Goal: Task Accomplishment & Management: Use online tool/utility

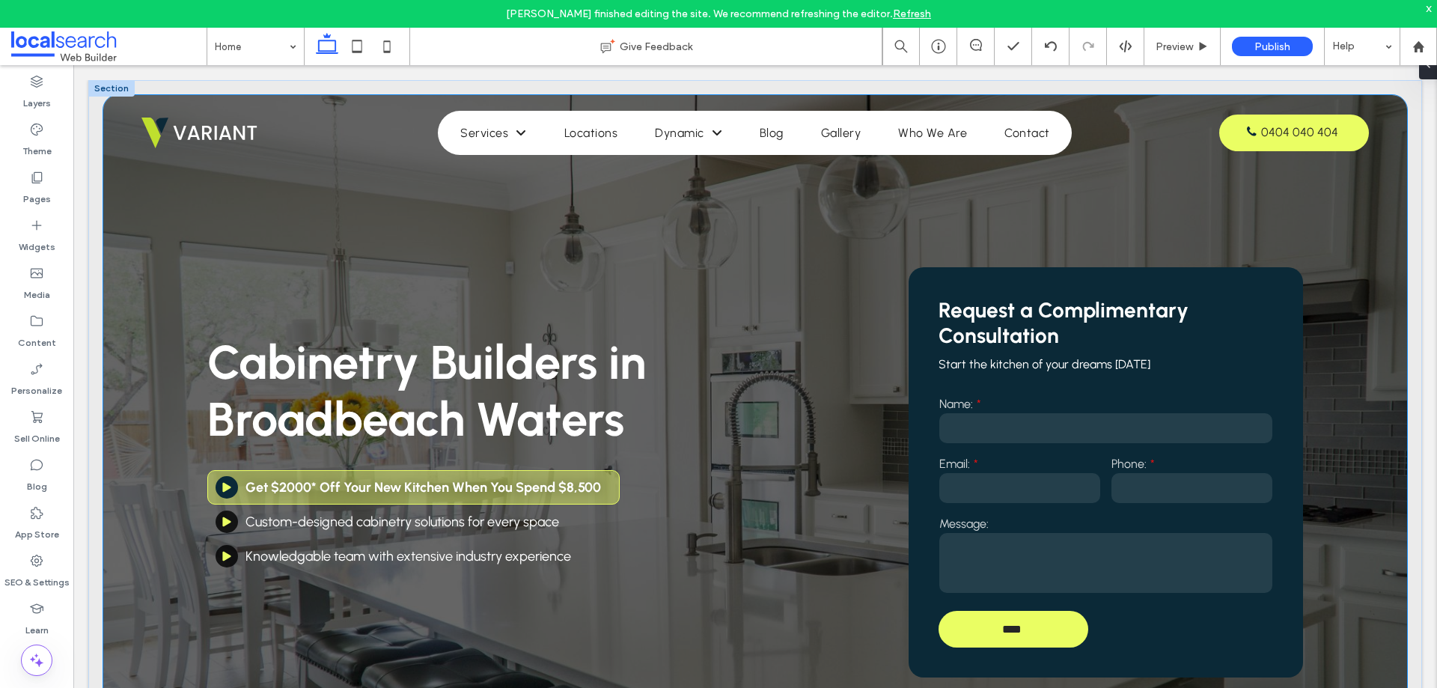
drag, startPoint x: 1196, startPoint y: 212, endPoint x: 1154, endPoint y: 211, distance: 42.7
click at [1196, 212] on div "Cabinetry Builders in Broadbeach Waters Get $2000* Off Your New Kitchen When Yo…" at bounding box center [754, 453] width 1303 height 717
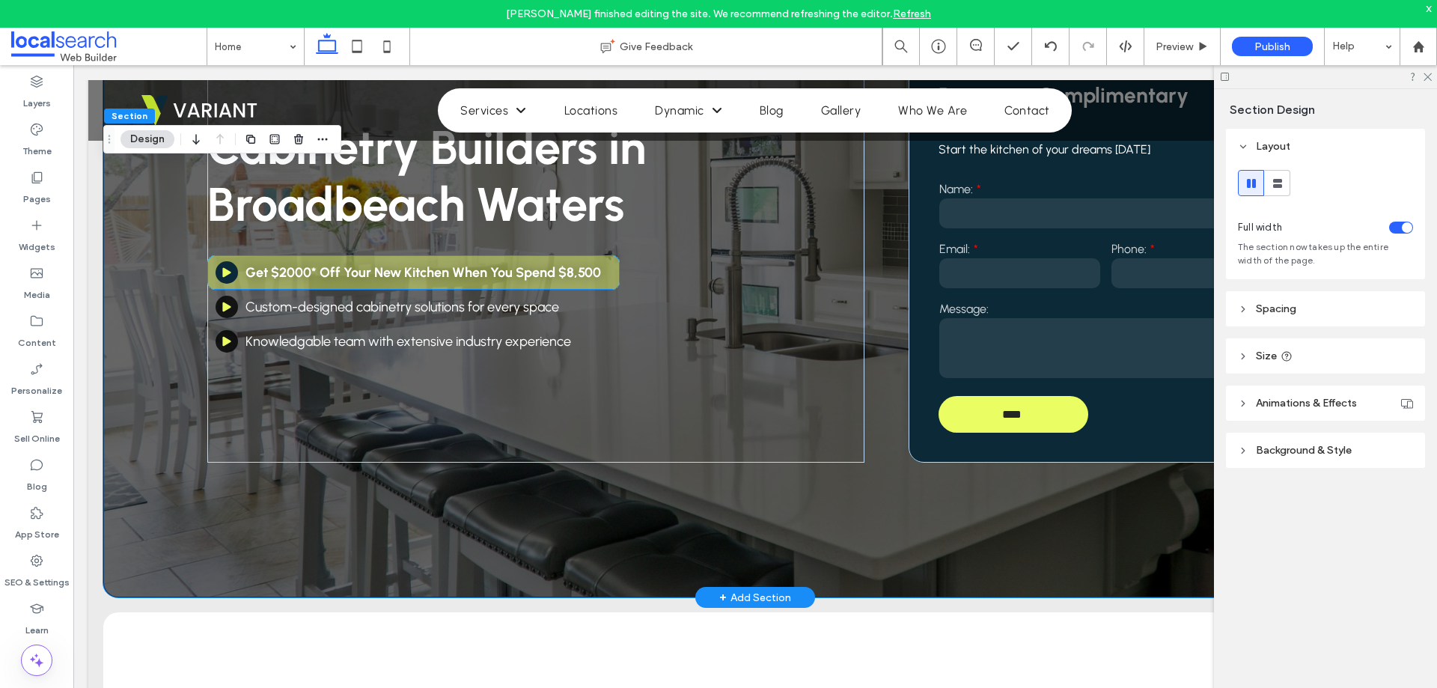
scroll to position [224, 0]
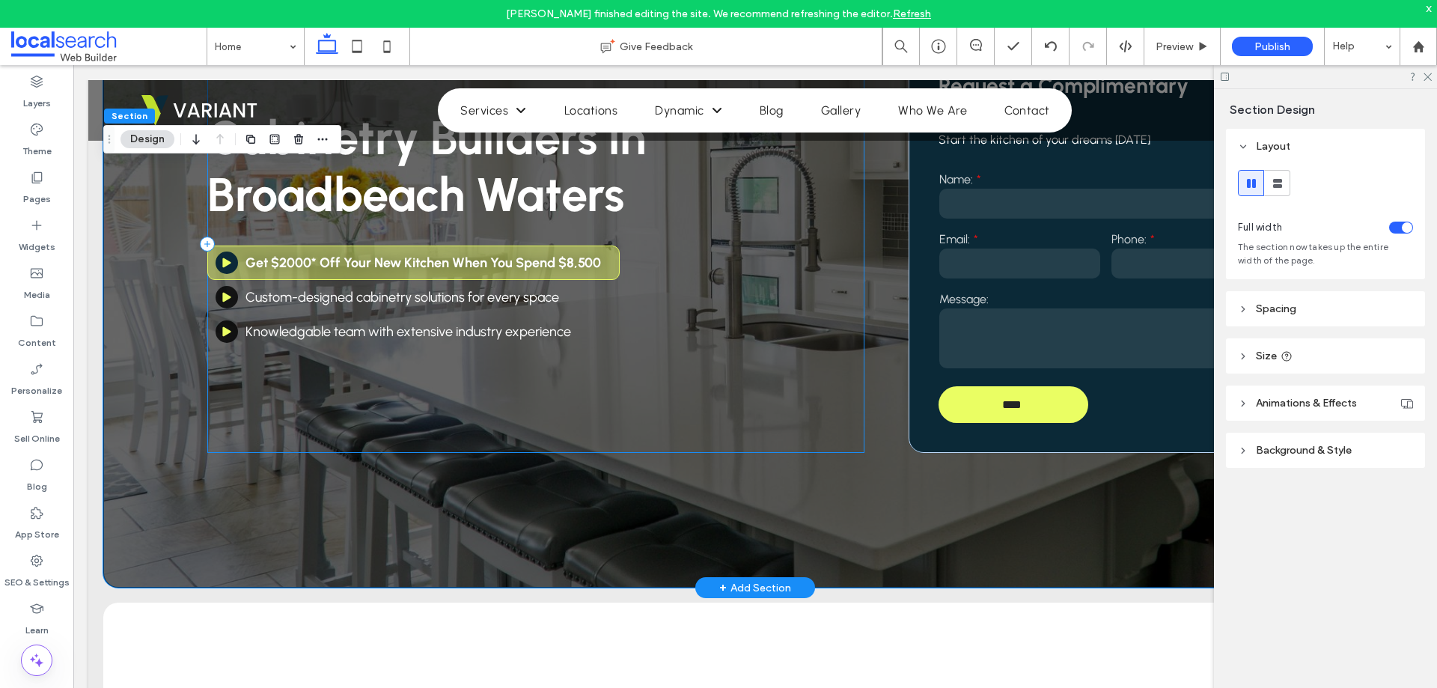
click at [318, 420] on div "Cabinetry Builders in Broadbeach Waters Get $2000* Off Your New Kitchen When Yo…" at bounding box center [535, 244] width 657 height 418
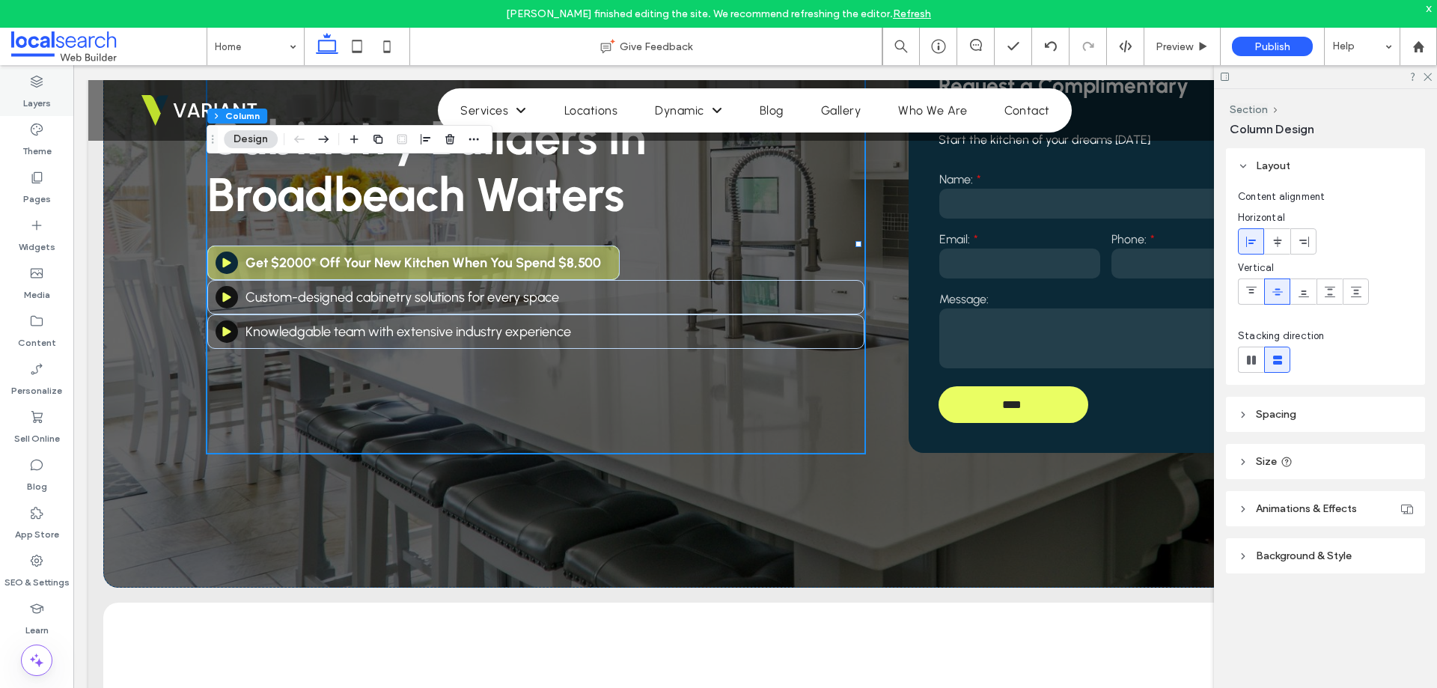
click at [38, 90] on label "Layers" at bounding box center [37, 99] width 28 height 21
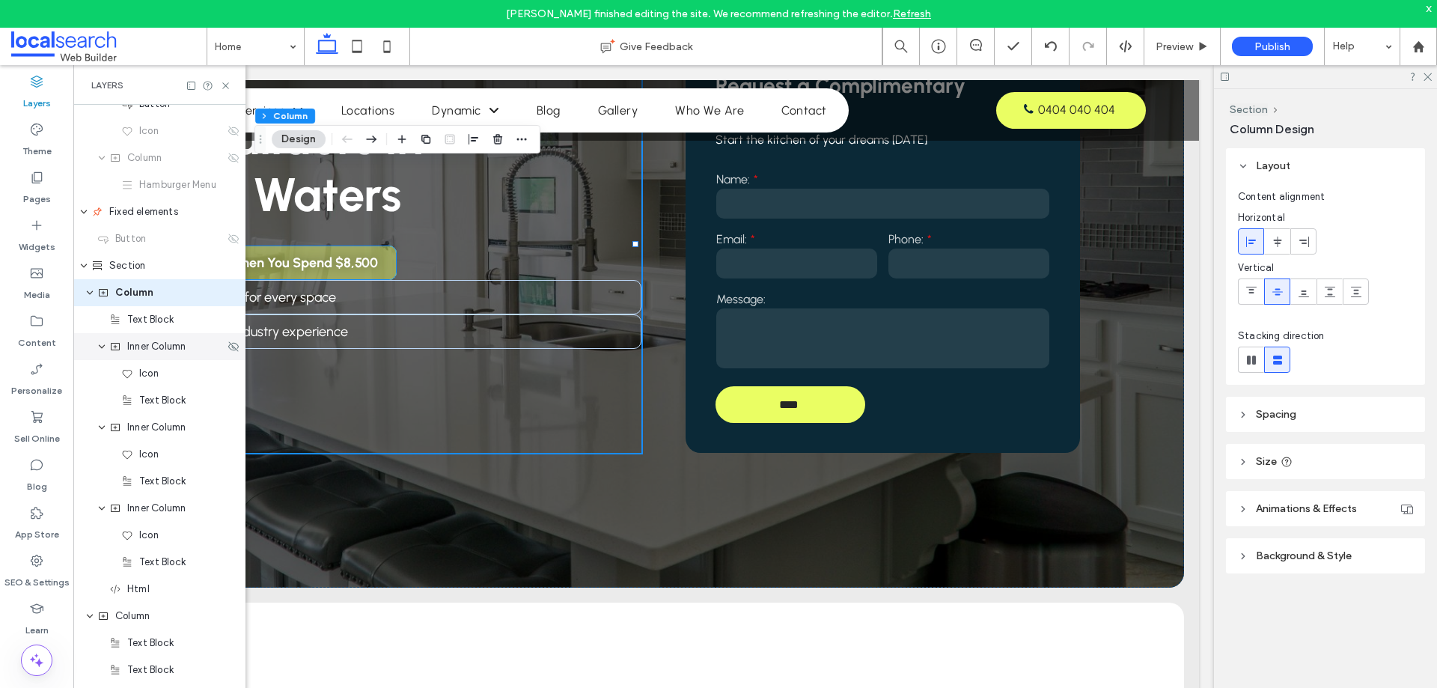
scroll to position [310, 0]
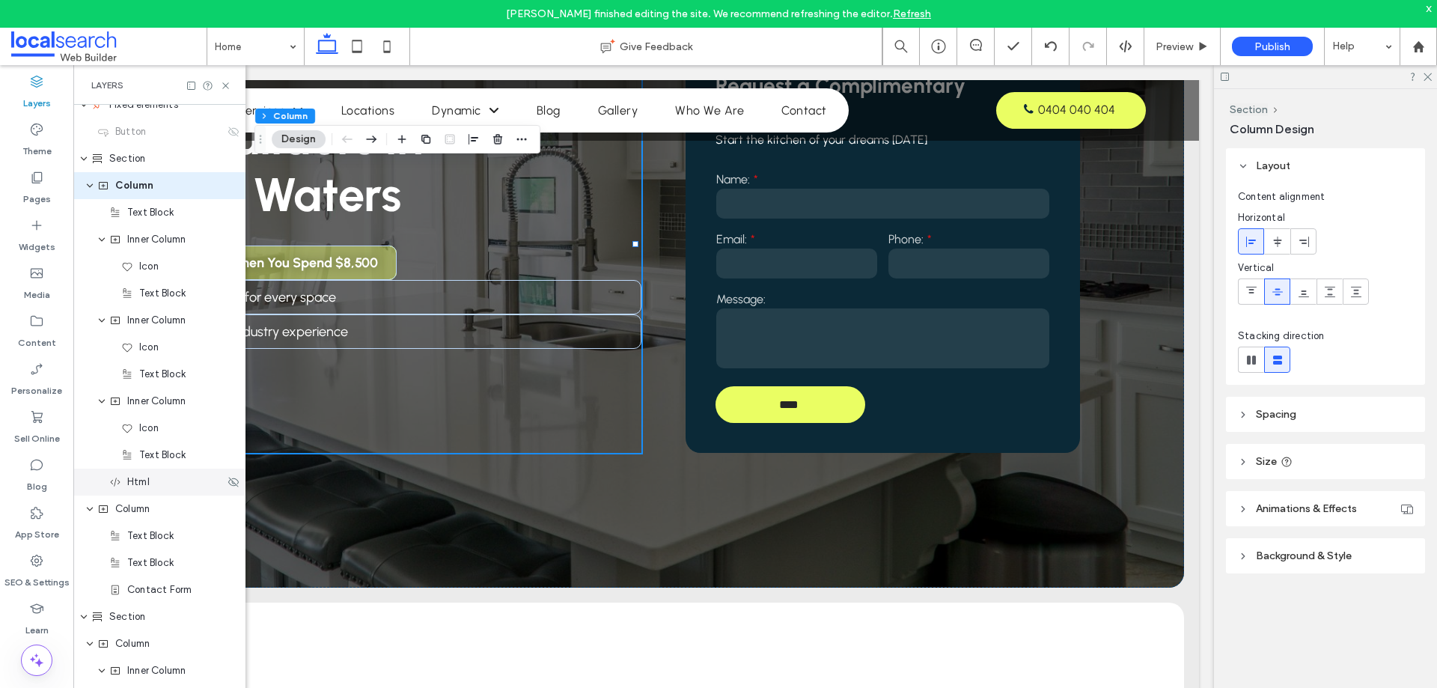
click at [150, 486] on div "Html" at bounding box center [166, 481] width 115 height 15
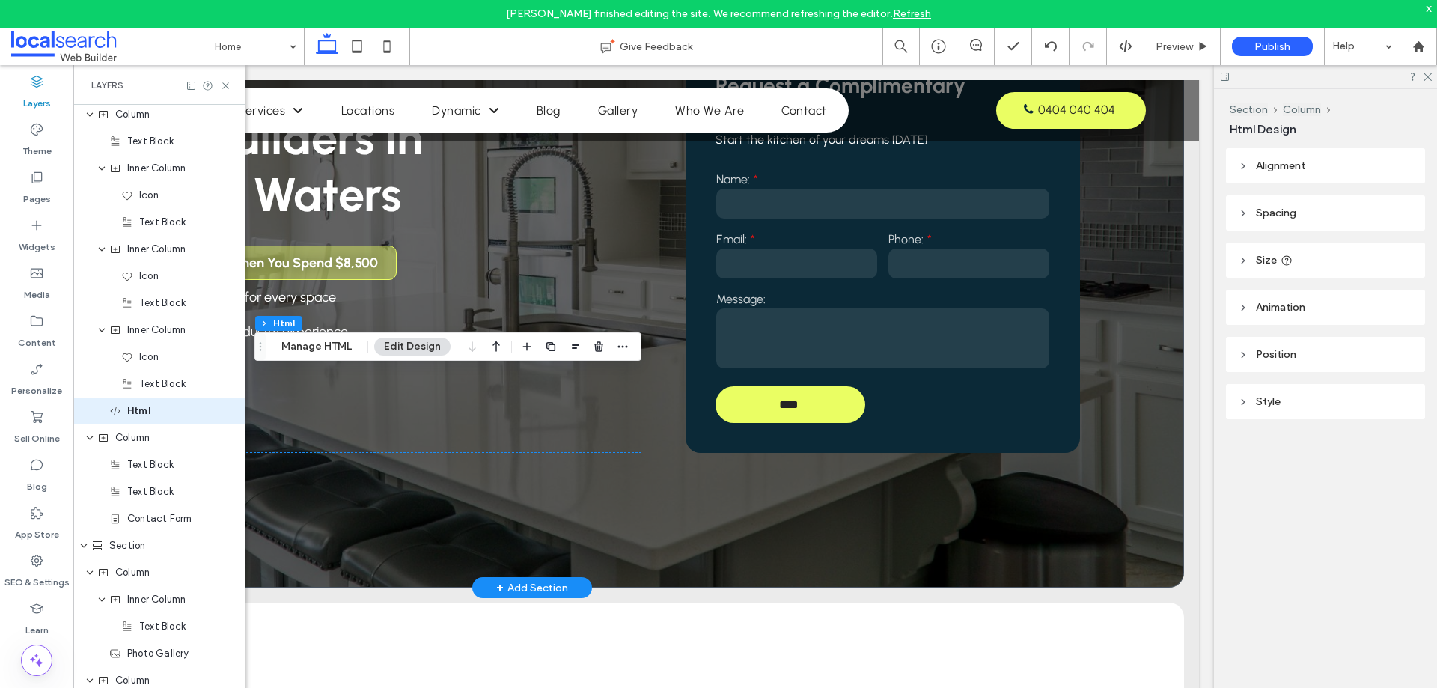
scroll to position [382, 0]
drag, startPoint x: 230, startPoint y: 83, endPoint x: 379, endPoint y: 21, distance: 161.3
click at [230, 83] on icon at bounding box center [225, 85] width 11 height 11
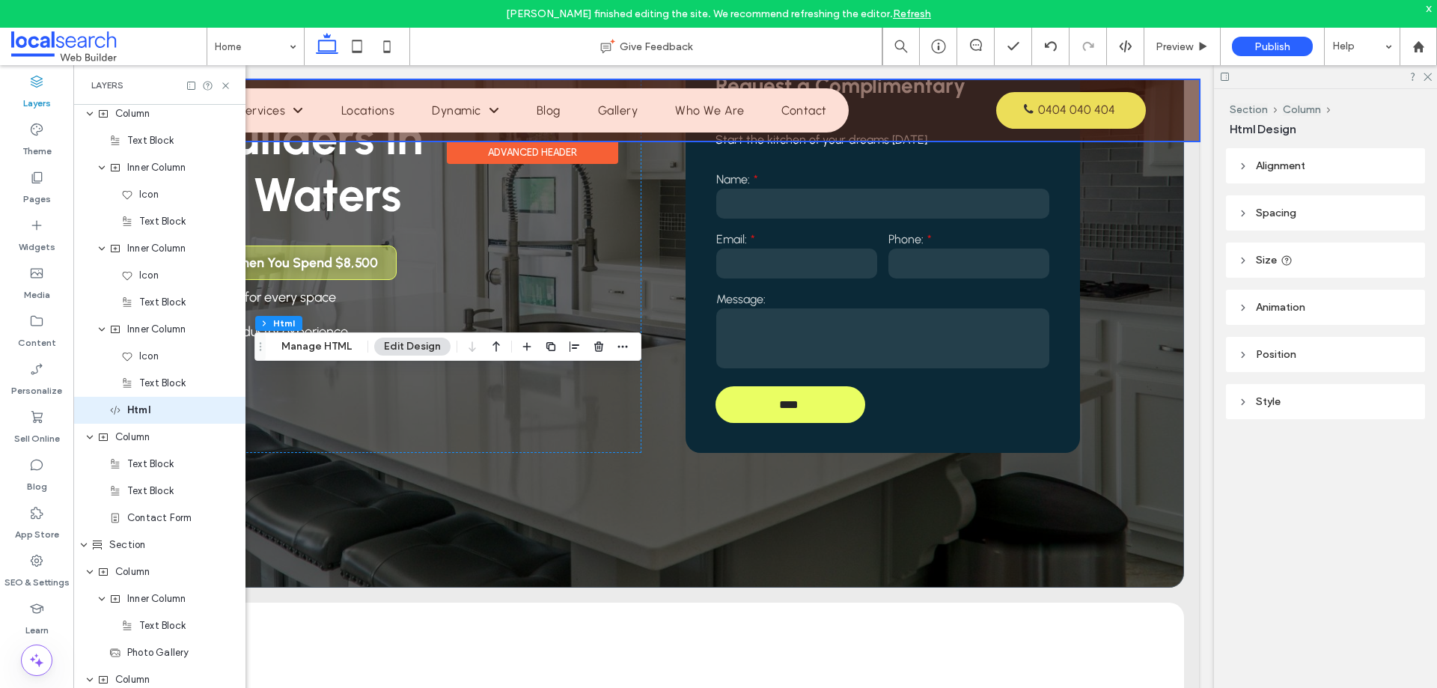
scroll to position [0, 223]
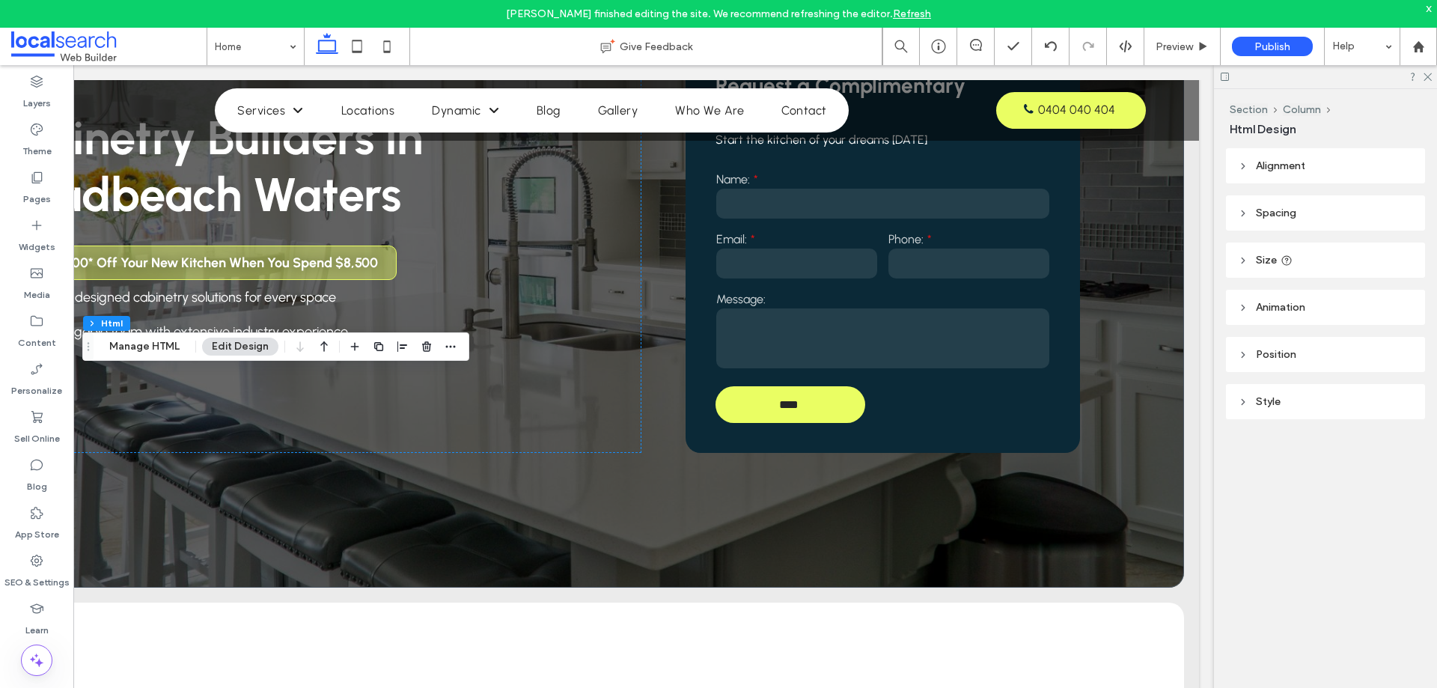
click at [1426, 81] on div at bounding box center [1325, 76] width 223 height 23
click at [1426, 77] on icon at bounding box center [1427, 76] width 10 height 10
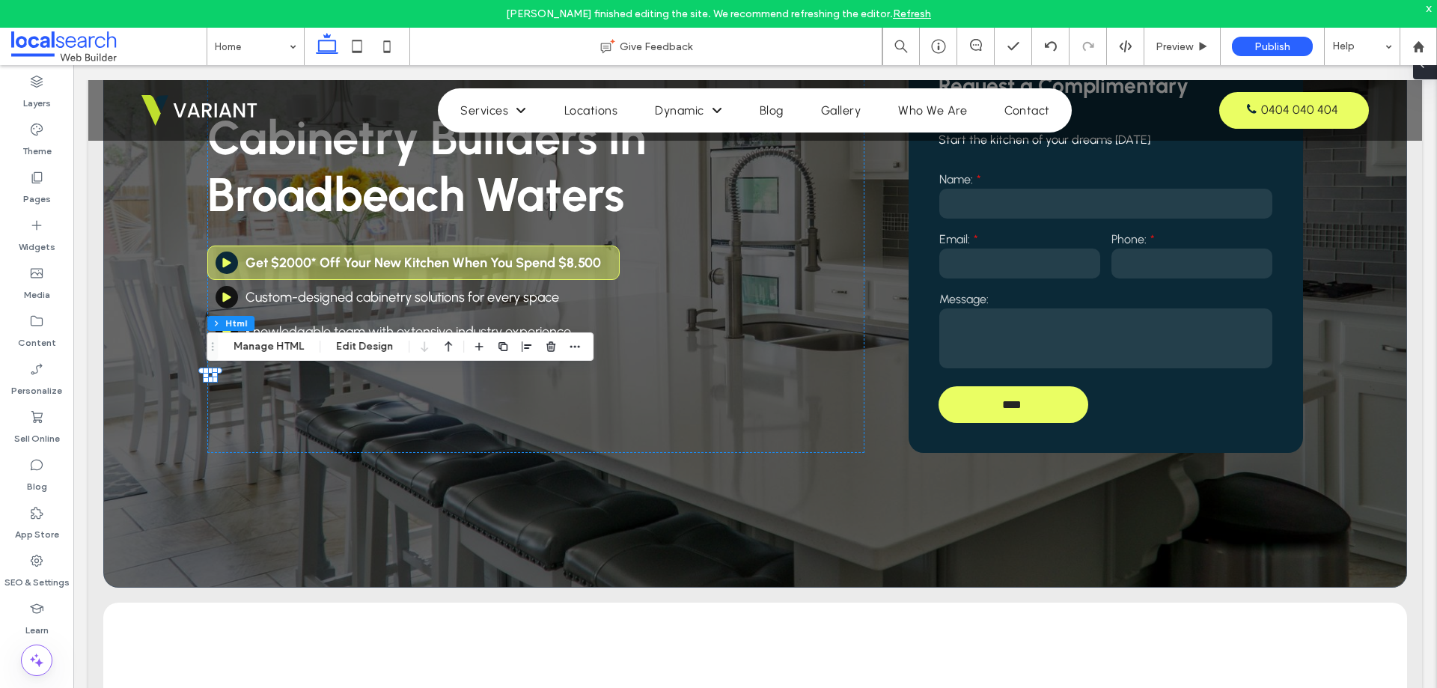
scroll to position [0, 0]
click at [266, 349] on button "Manage HTML" at bounding box center [269, 346] width 90 height 18
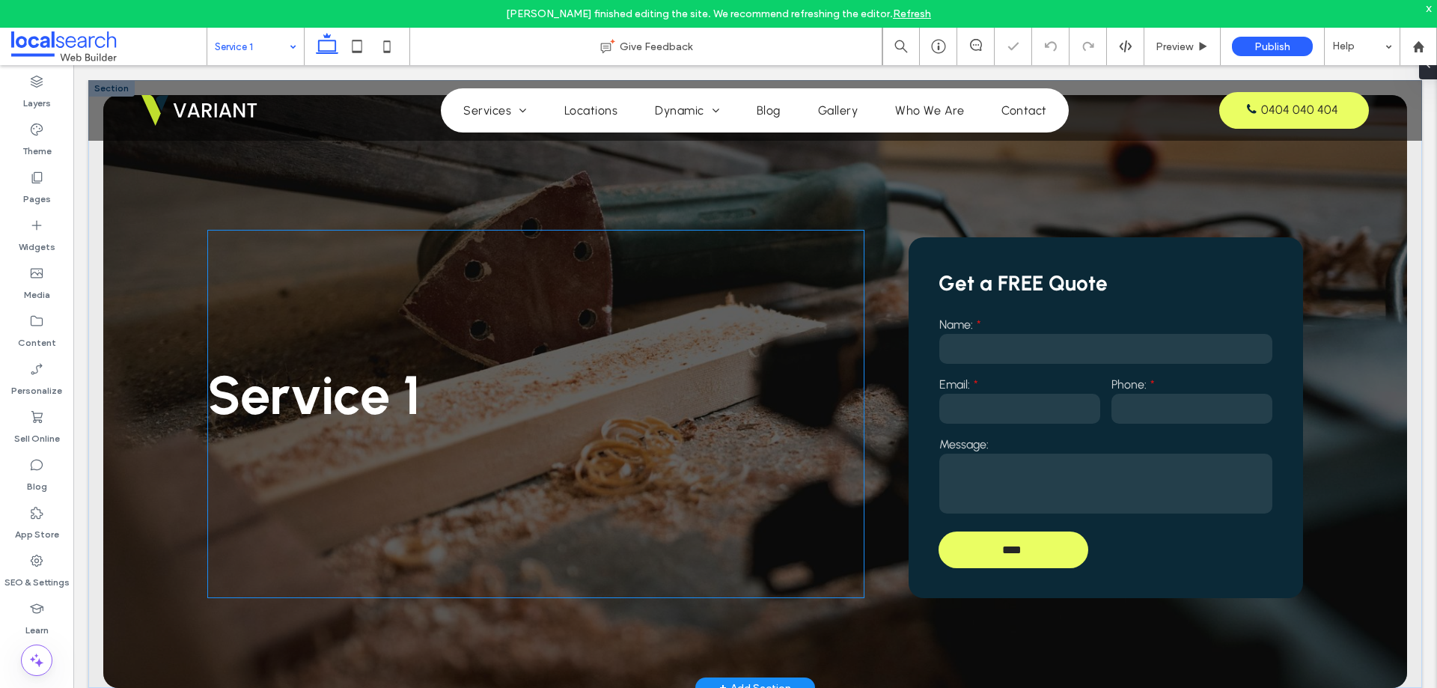
scroll to position [150, 0]
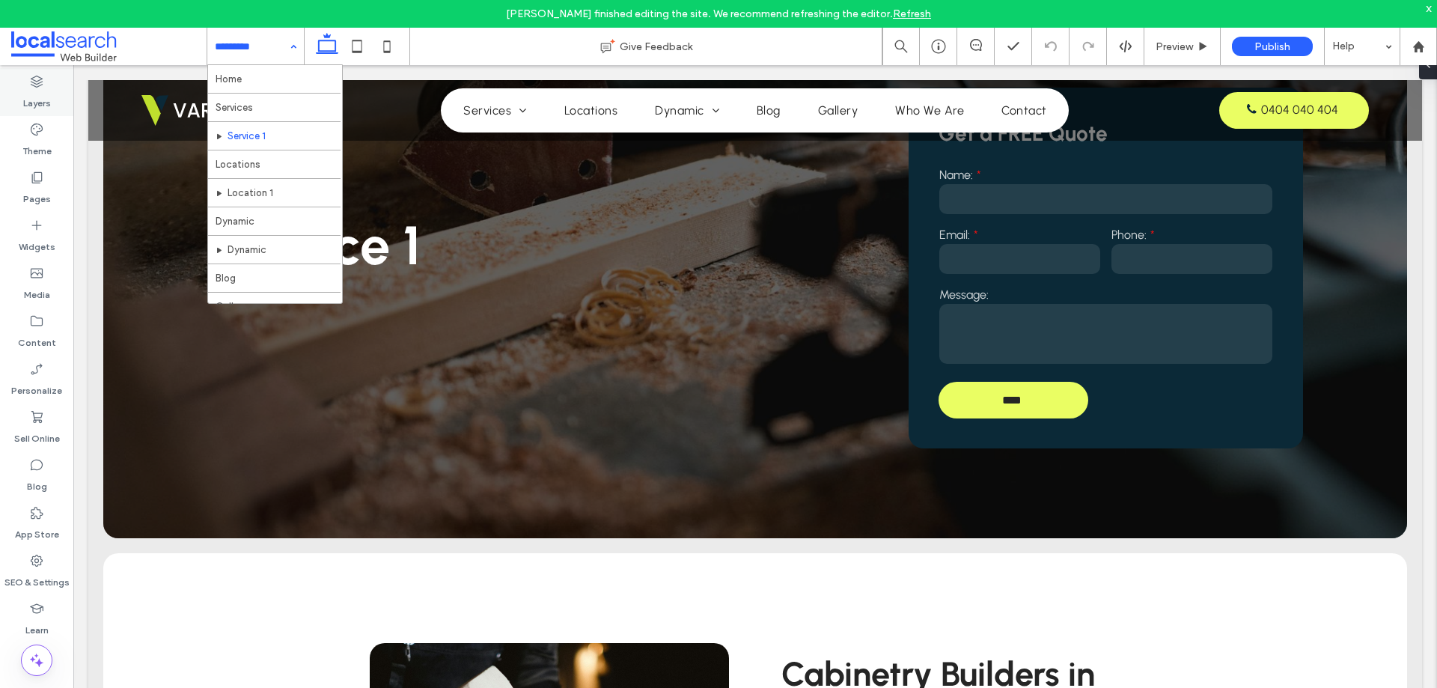
click at [28, 93] on label "Layers" at bounding box center [37, 99] width 28 height 21
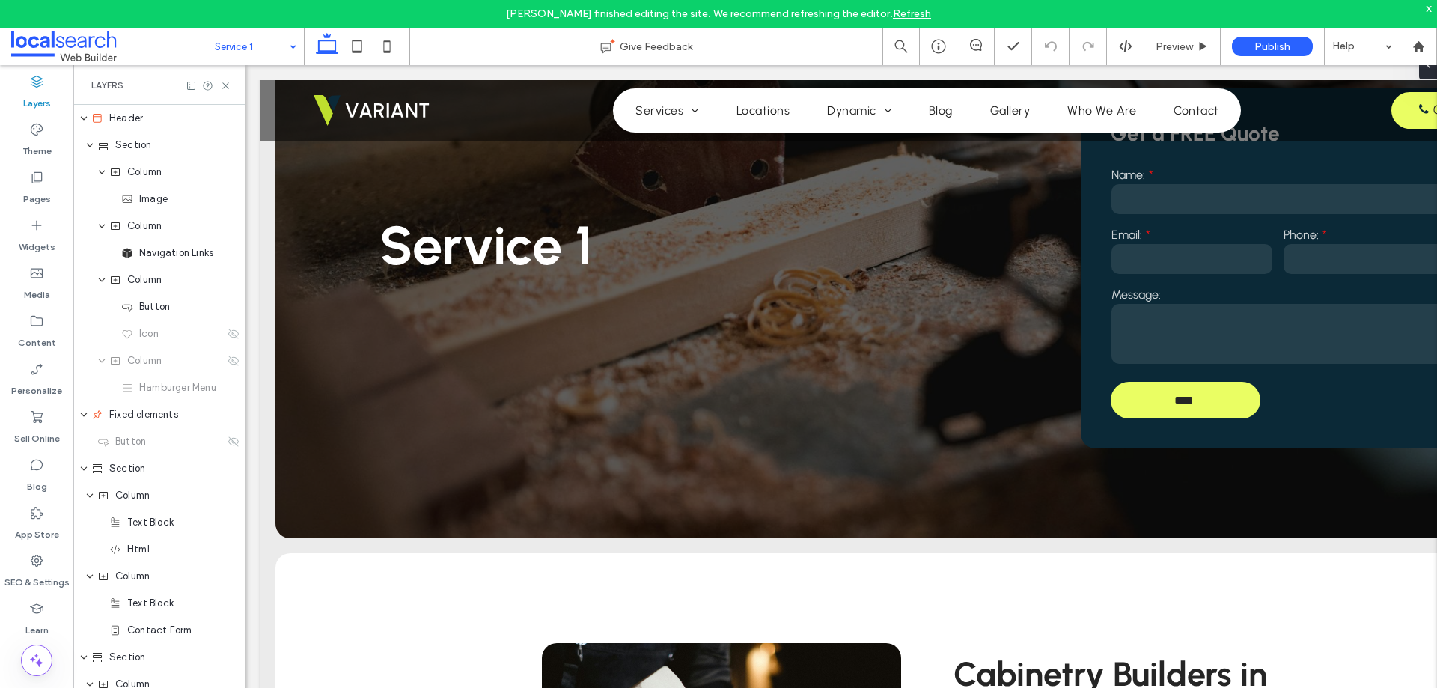
scroll to position [0, 172]
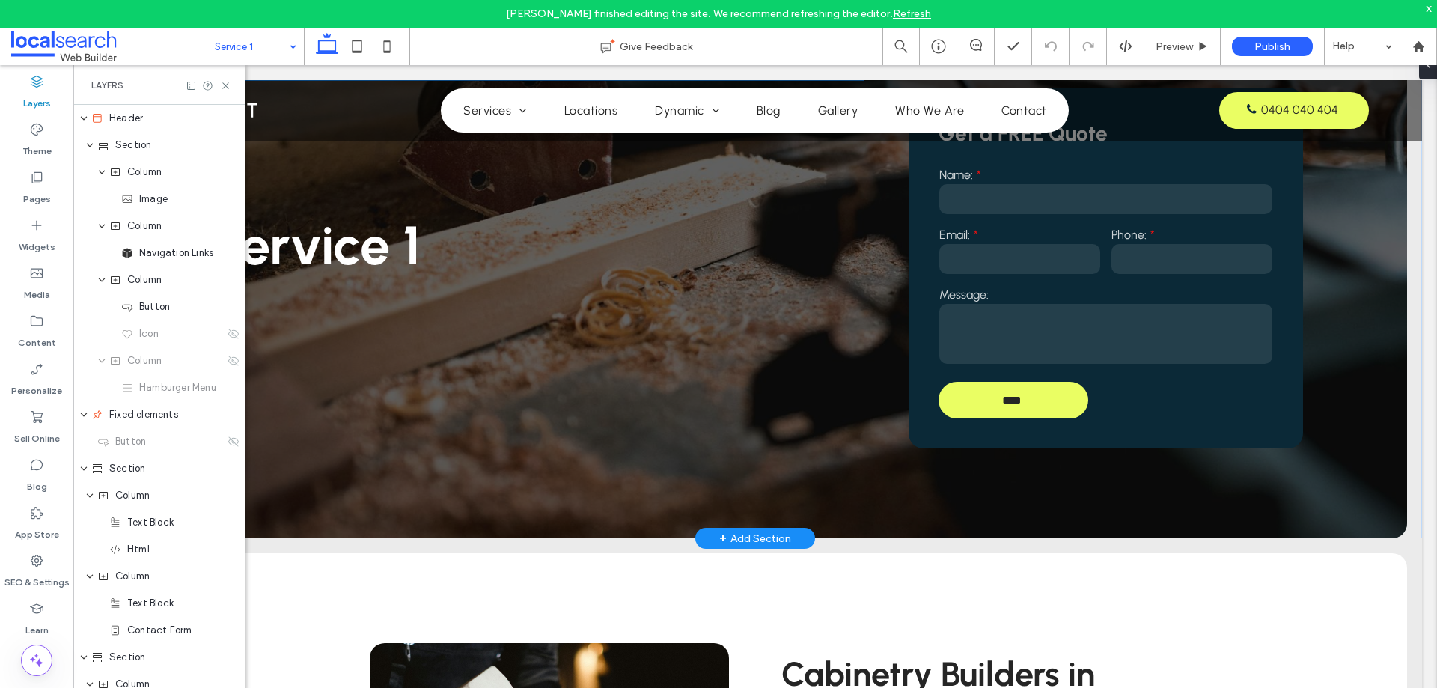
click at [420, 308] on div "Service 1" at bounding box center [535, 264] width 657 height 368
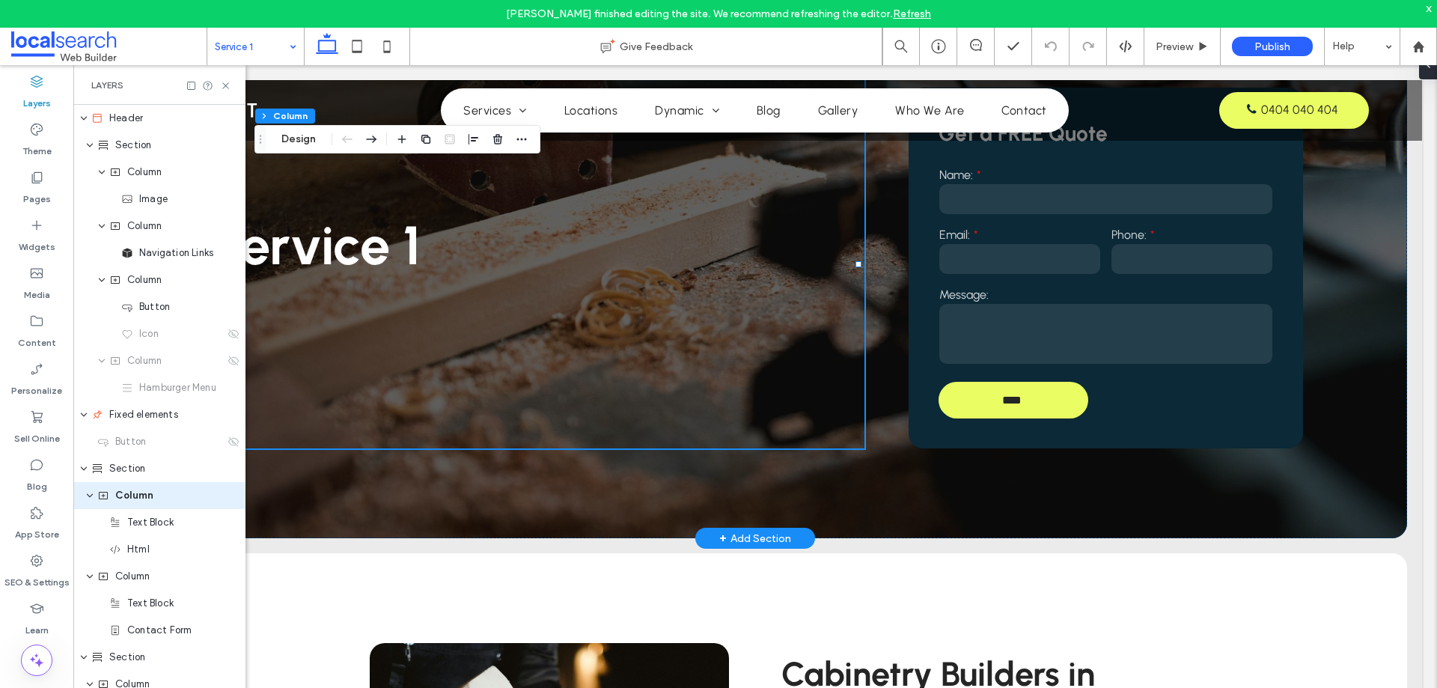
scroll to position [85, 0]
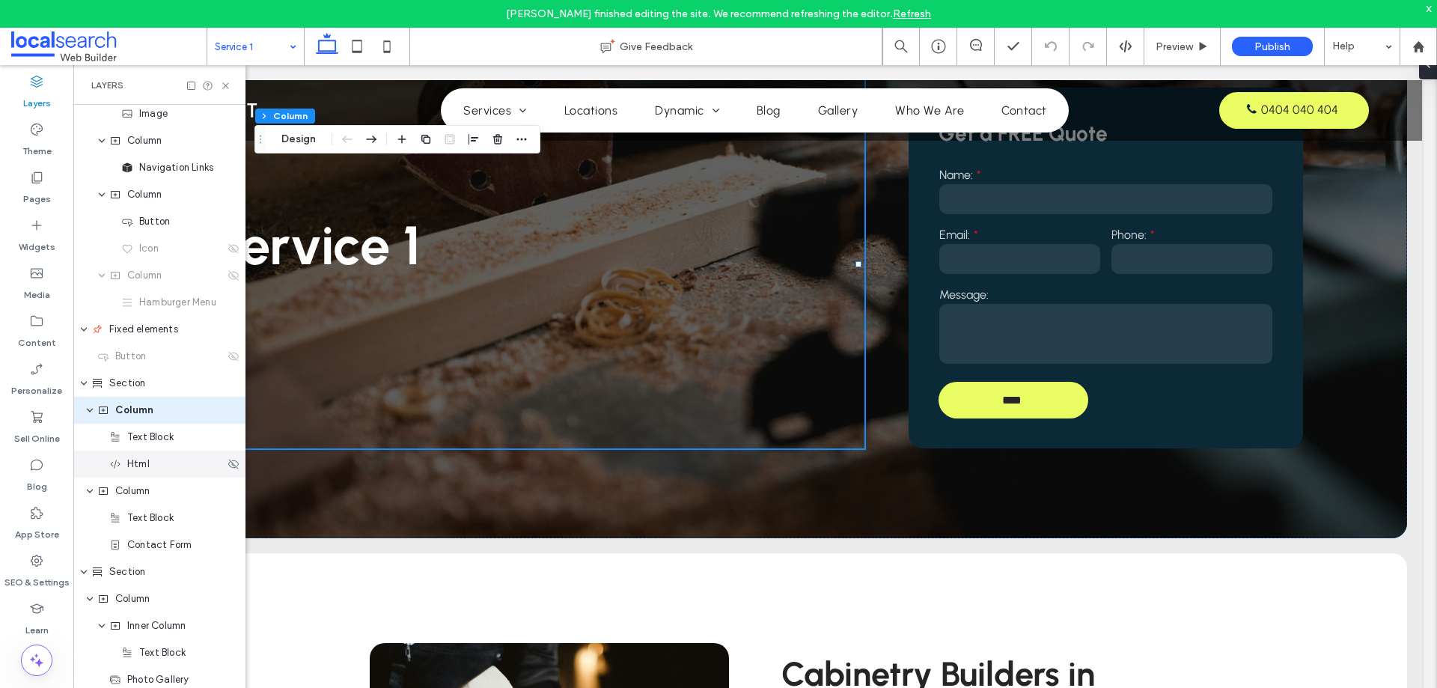
click at [143, 464] on span "Html" at bounding box center [138, 463] width 22 height 15
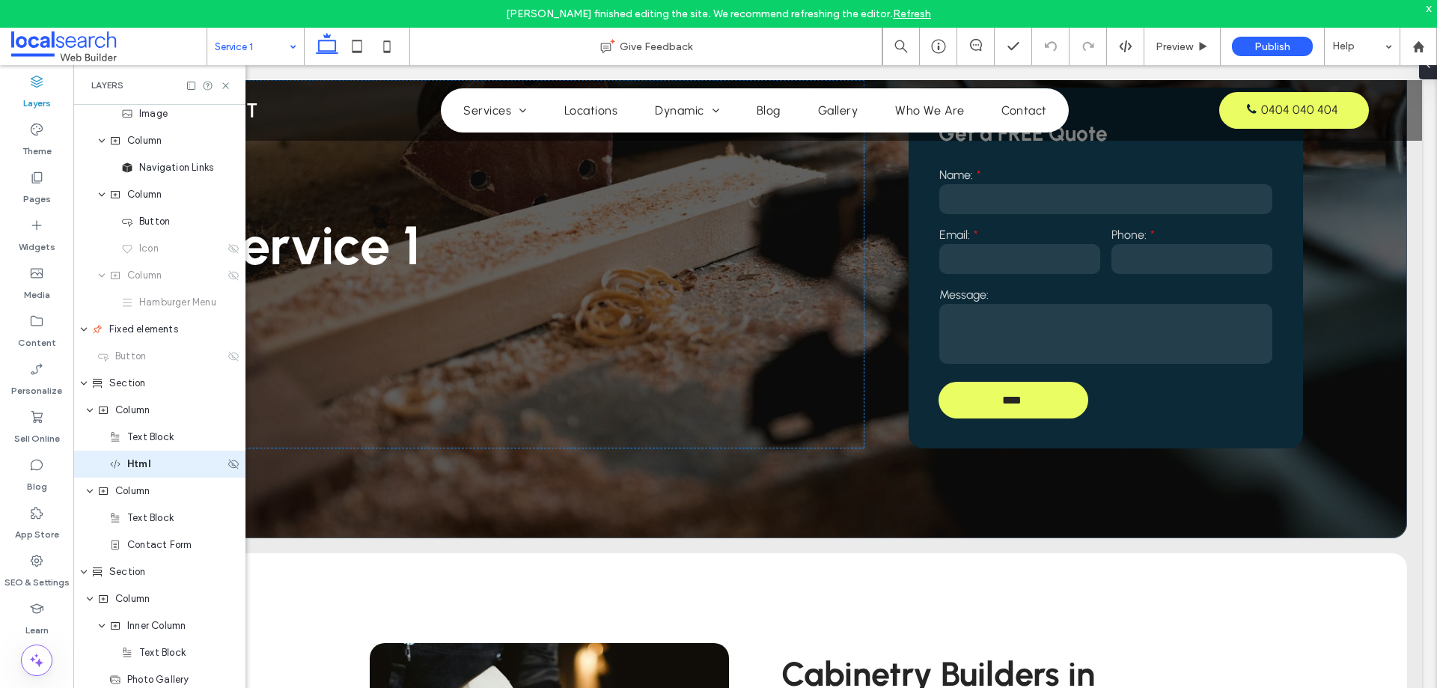
scroll to position [139, 0]
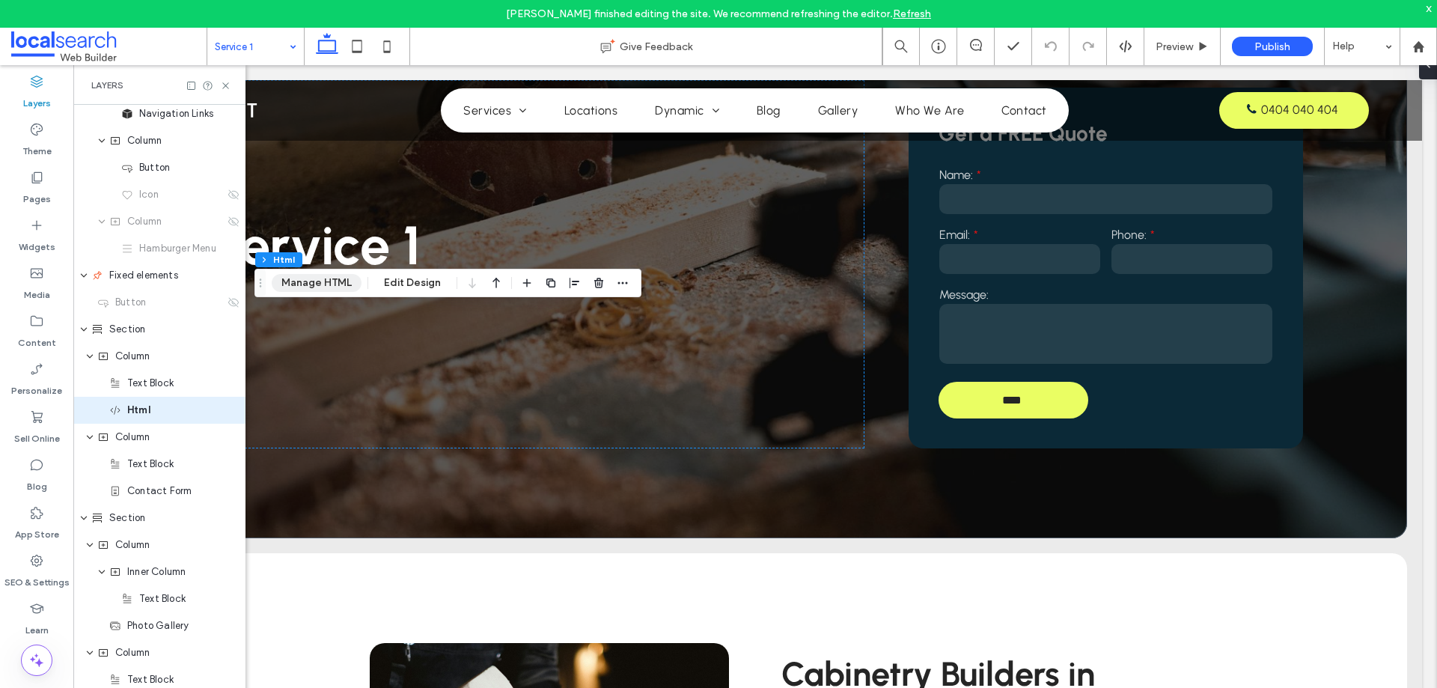
click at [309, 286] on button "Manage HTML" at bounding box center [317, 283] width 90 height 18
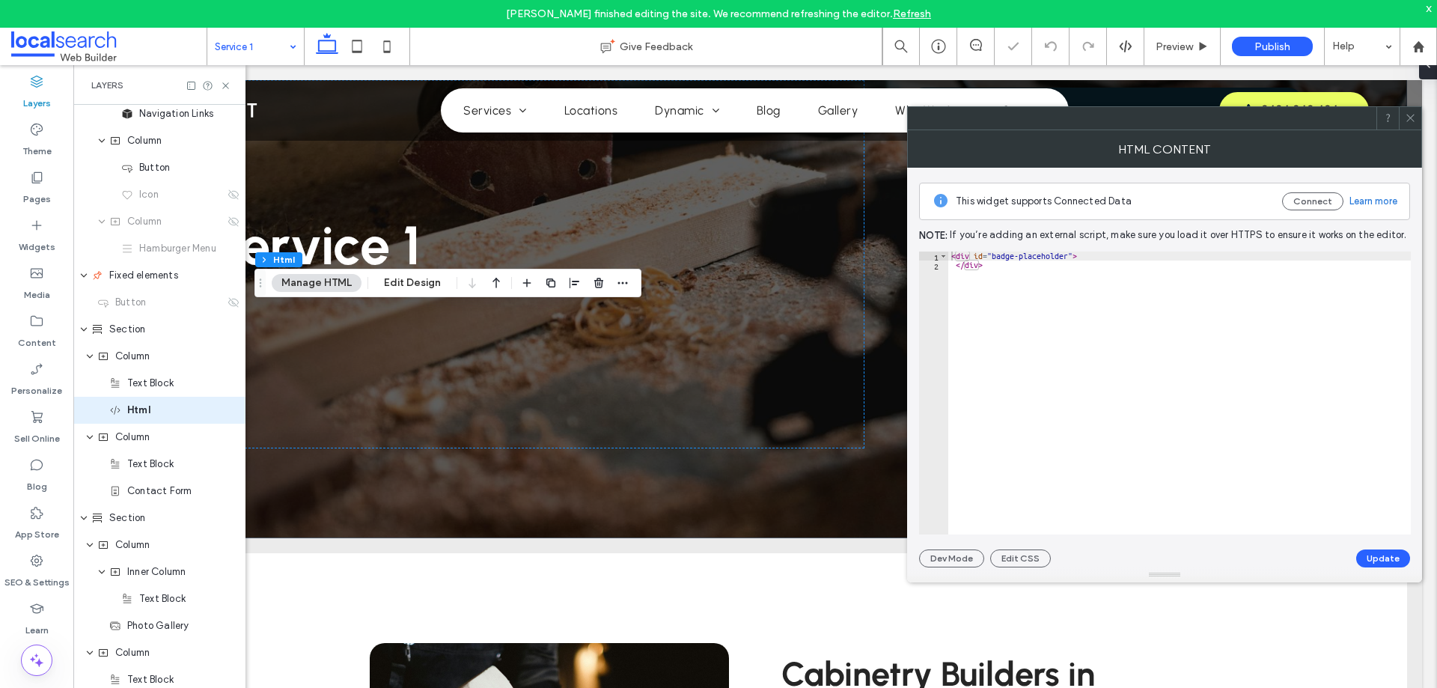
click at [1081, 318] on div "< div id = "badge-placeholder" > </ div >" at bounding box center [1179, 401] width 462 height 301
type textarea "**********"
